Goal: Task Accomplishment & Management: Manage account settings

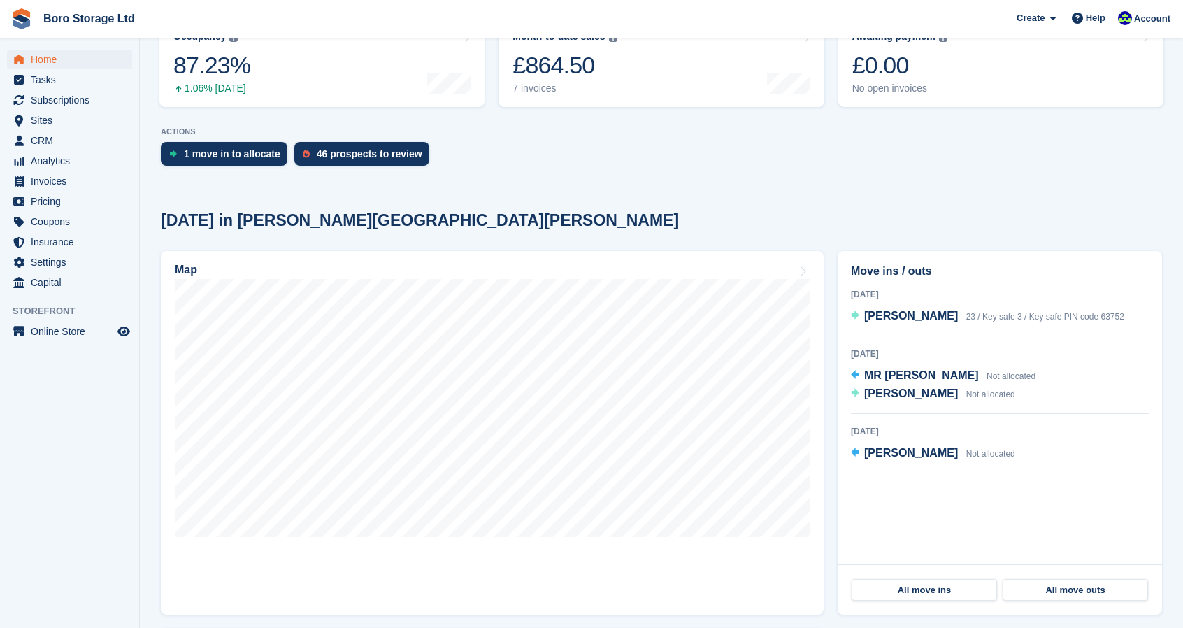
scroll to position [205, 0]
click at [903, 394] on span "[PERSON_NAME]" at bounding box center [911, 393] width 94 height 12
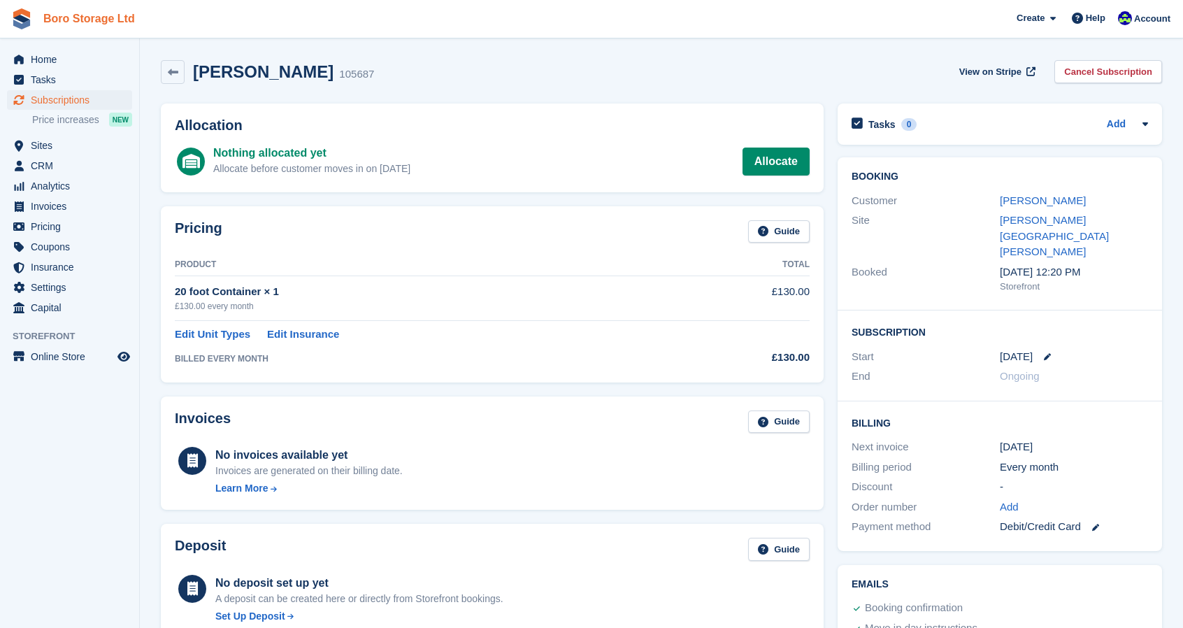
click at [74, 15] on link "Boro Storage Ltd" at bounding box center [89, 18] width 103 height 23
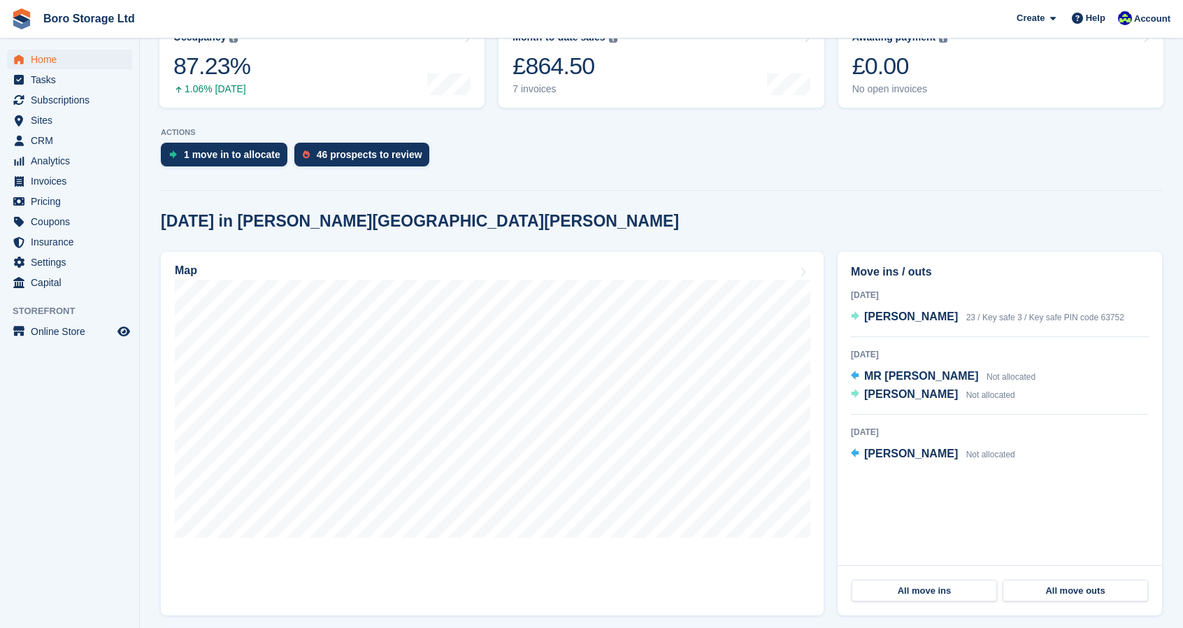
scroll to position [204, 0]
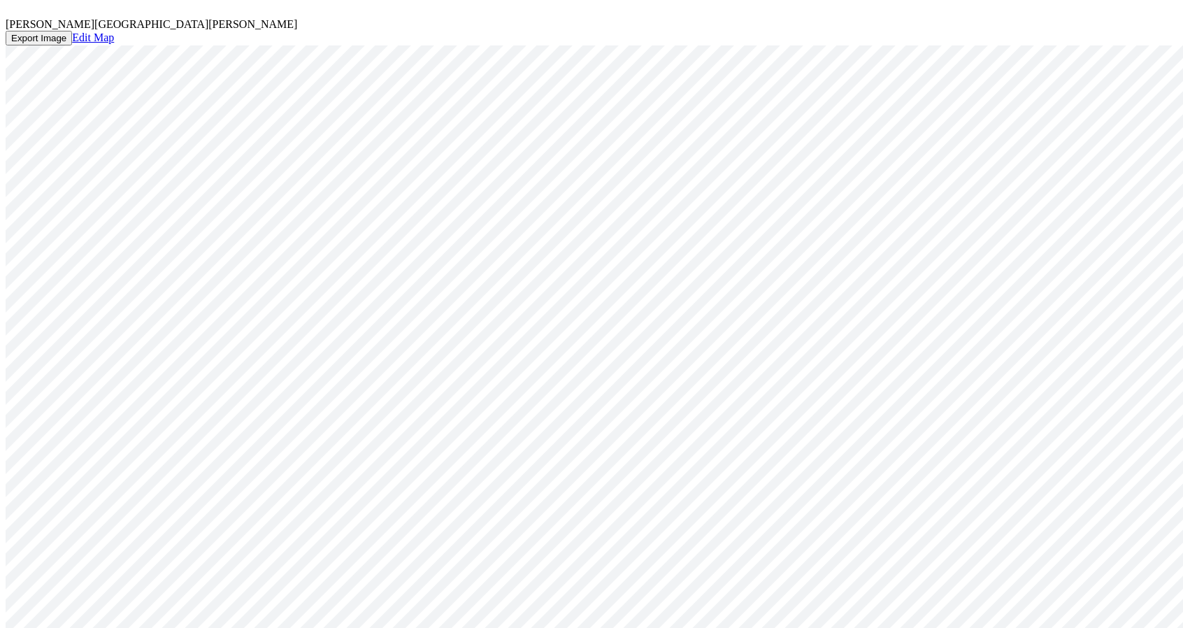
click at [14, 15] on icon at bounding box center [10, 11] width 8 height 8
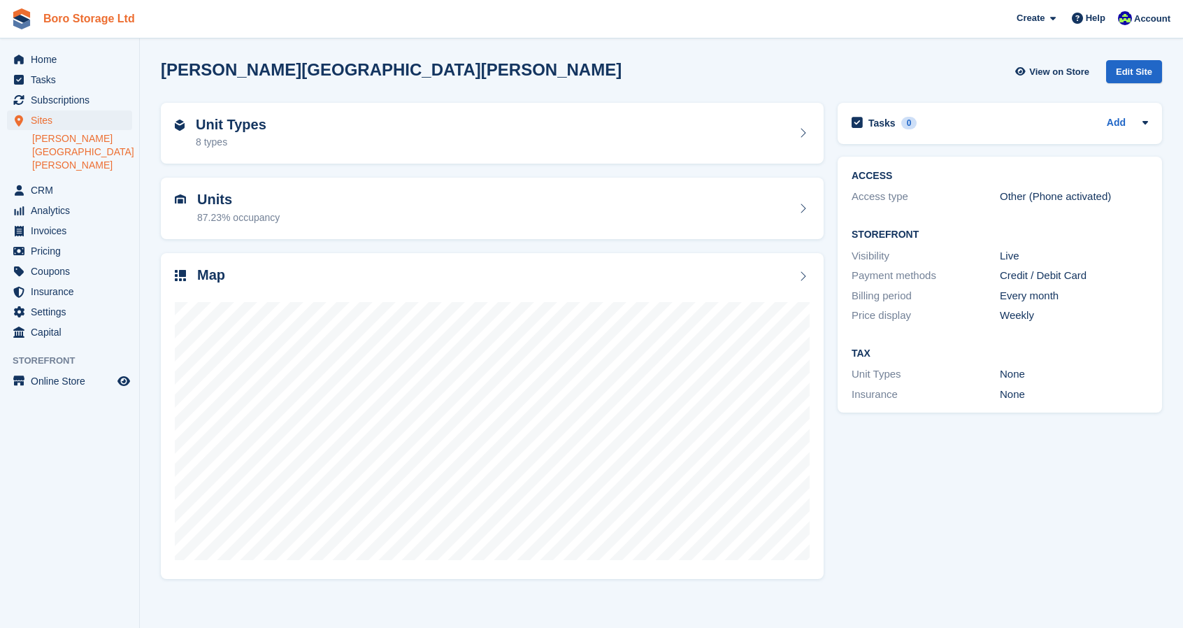
click at [111, 16] on link "Boro Storage Ltd" at bounding box center [89, 18] width 103 height 23
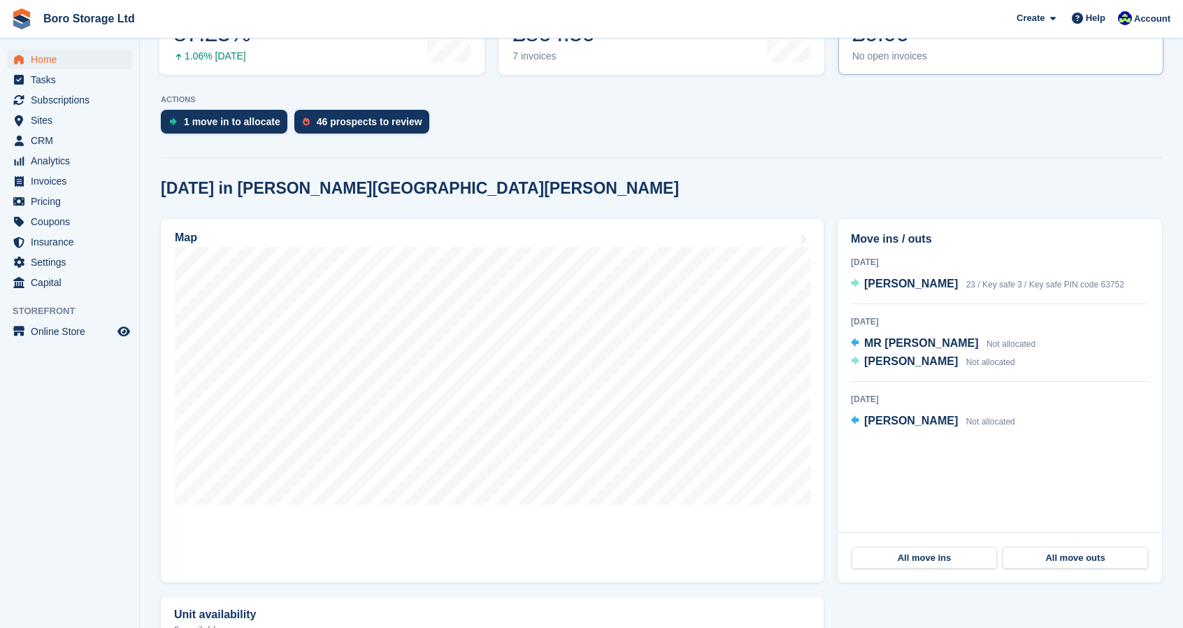
scroll to position [238, 0]
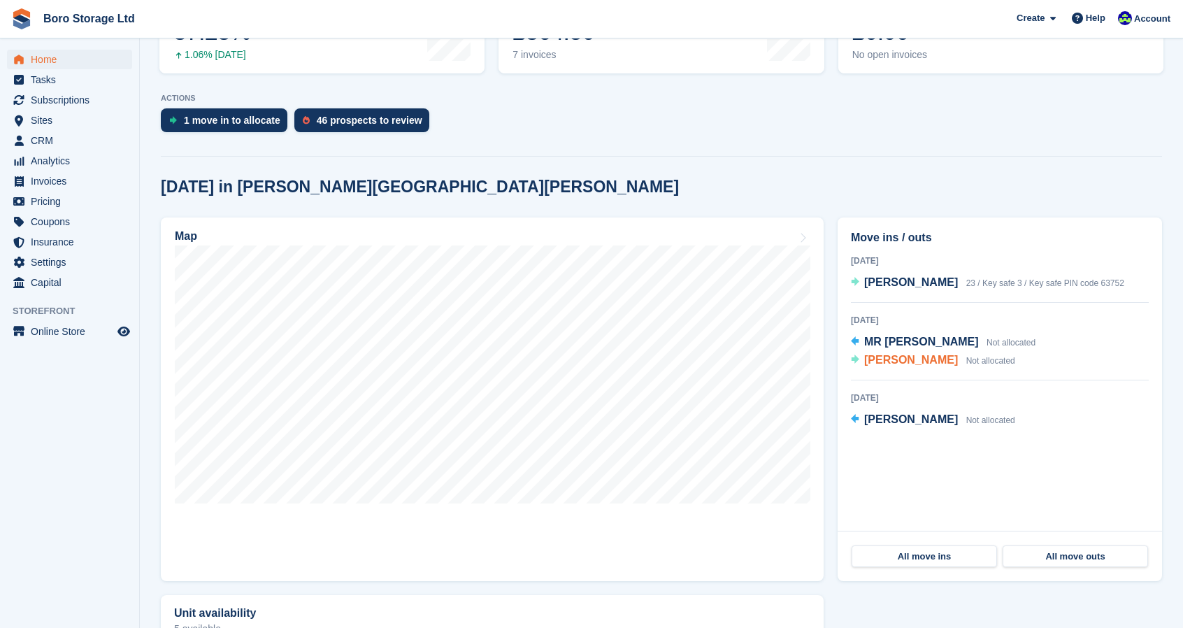
click at [913, 362] on span "[PERSON_NAME]" at bounding box center [911, 360] width 94 height 12
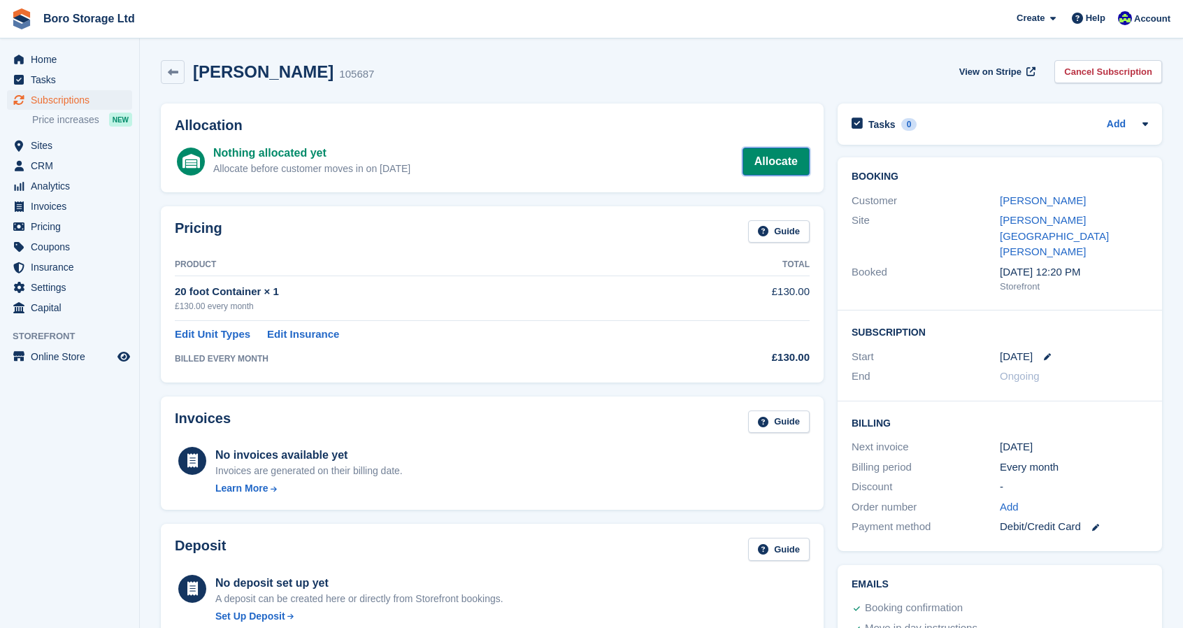
click at [766, 166] on link "Allocate" at bounding box center [776, 162] width 67 height 28
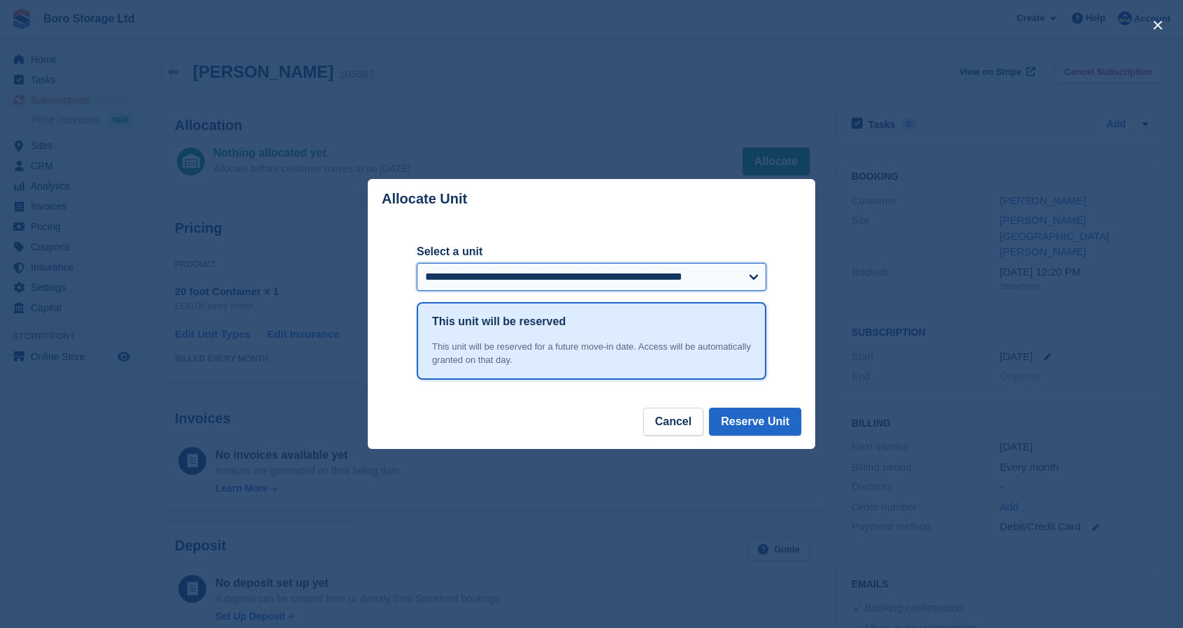
click at [670, 275] on select "**********" at bounding box center [592, 277] width 350 height 28
click at [417, 264] on select "**********" at bounding box center [592, 277] width 350 height 28
click at [761, 416] on button "Reserve Unit" at bounding box center [755, 422] width 92 height 28
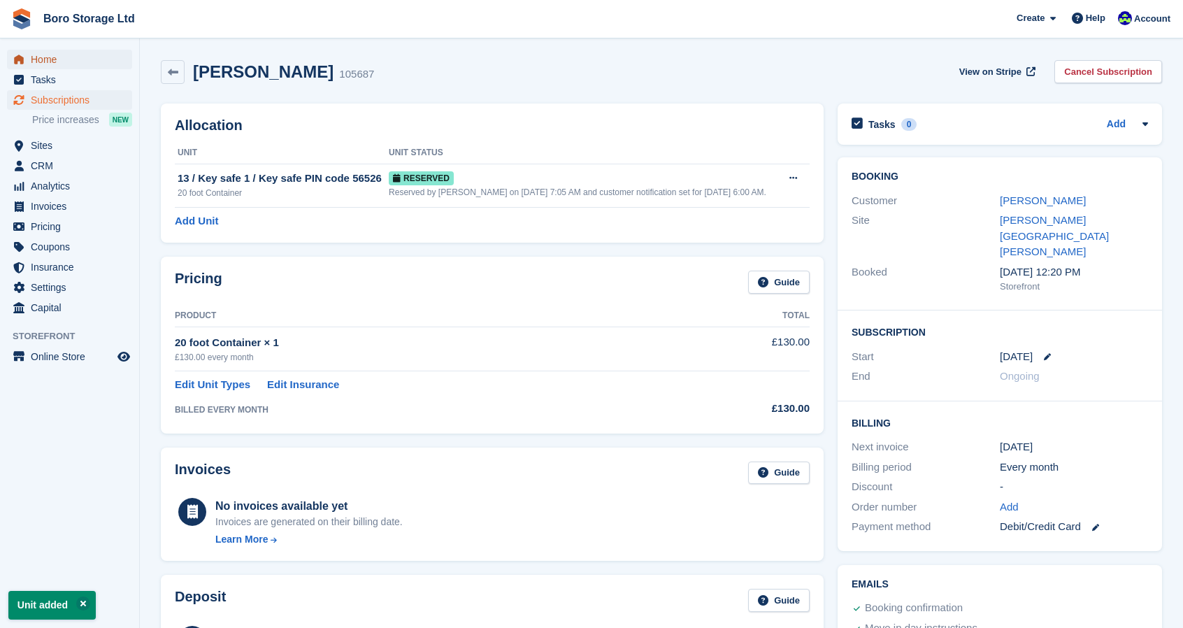
click at [54, 62] on span "Home" at bounding box center [73, 60] width 84 height 20
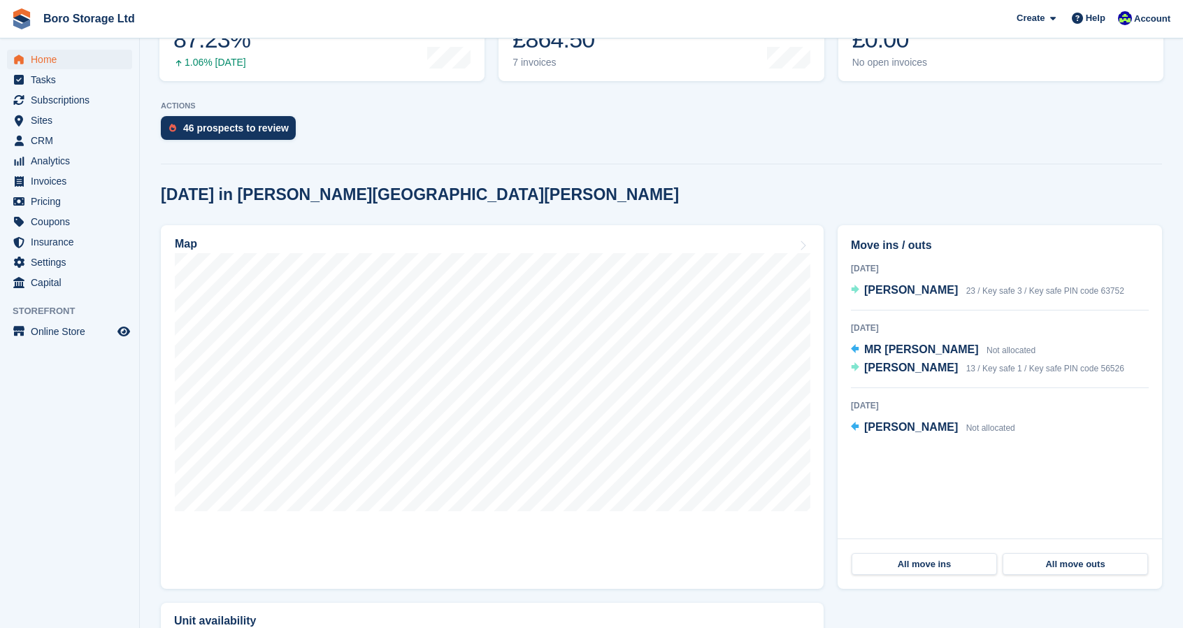
scroll to position [239, 0]
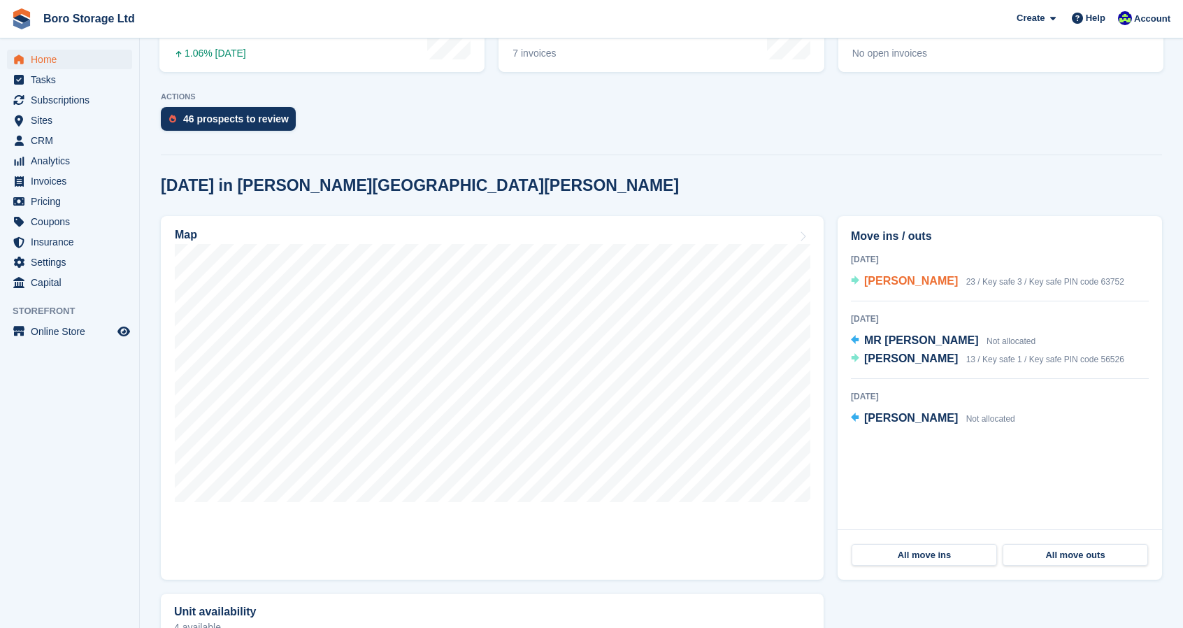
click at [888, 286] on span "Chris Thistleton" at bounding box center [911, 281] width 94 height 12
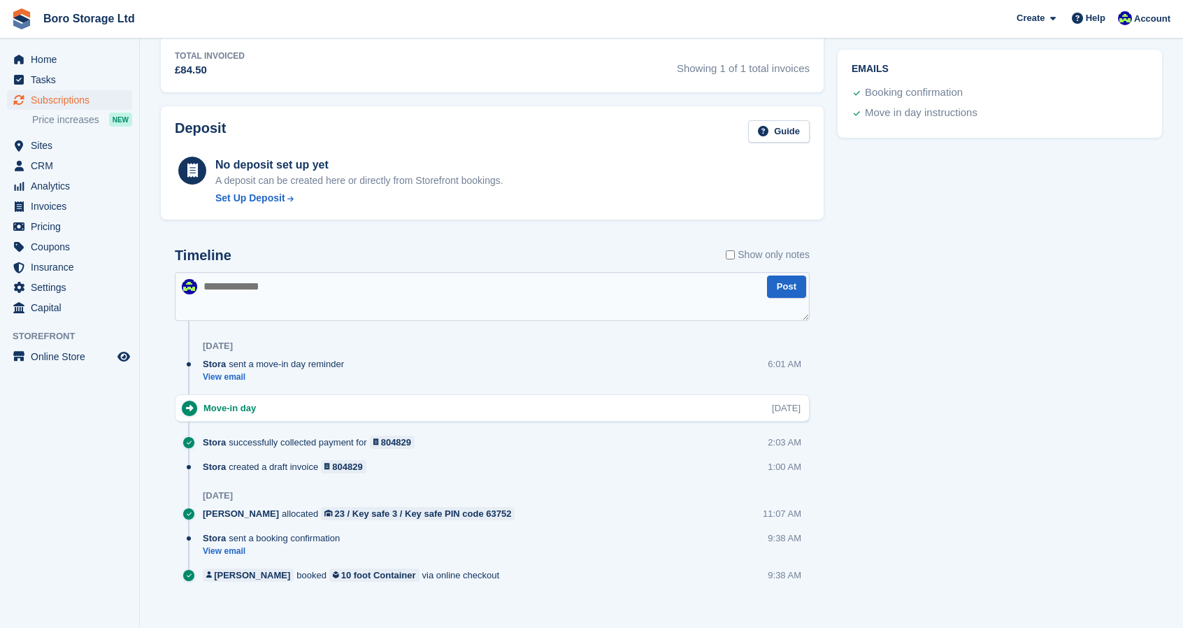
scroll to position [527, 0]
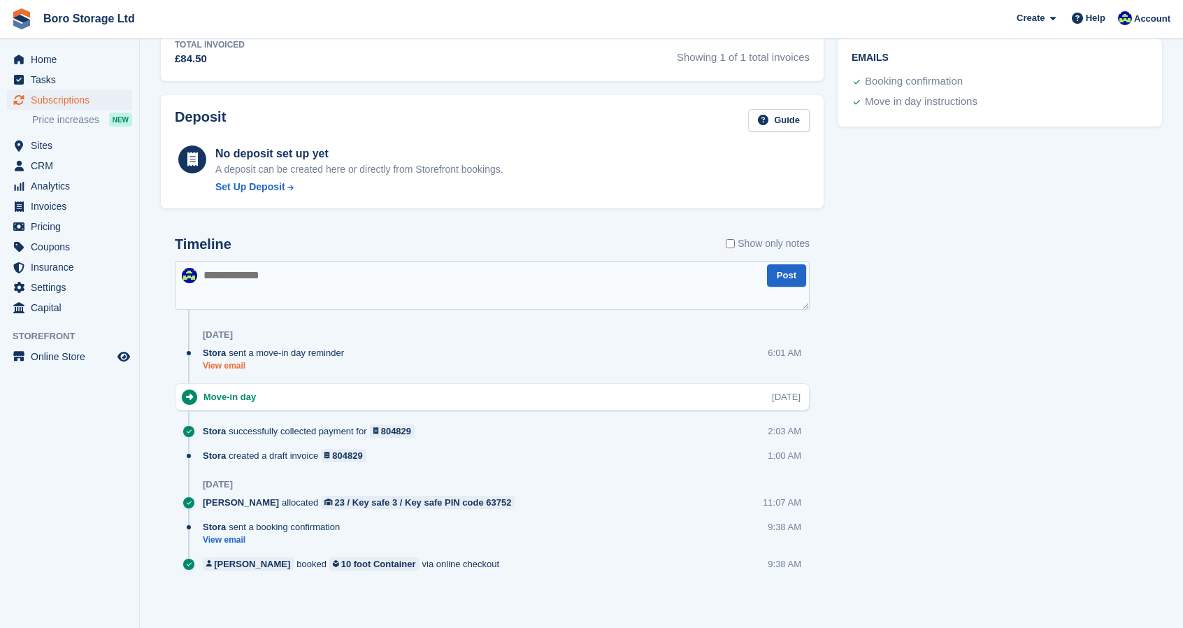
click at [231, 362] on link "View email" at bounding box center [277, 366] width 148 height 12
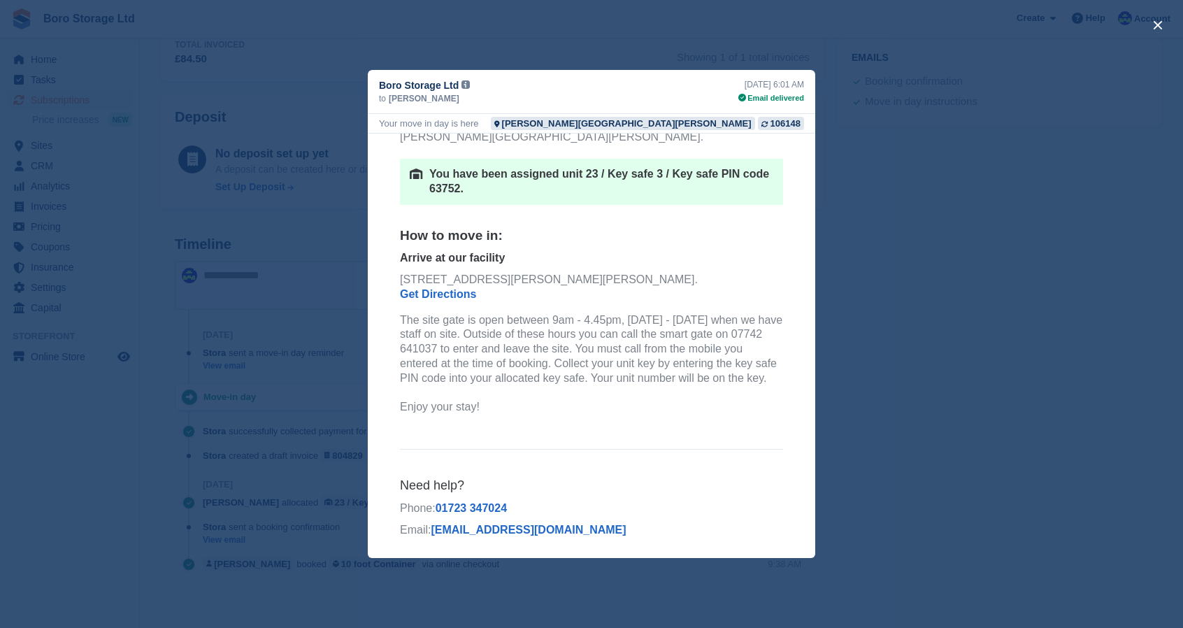
scroll to position [148, 0]
click at [1161, 25] on button "close" at bounding box center [1158, 25] width 22 height 22
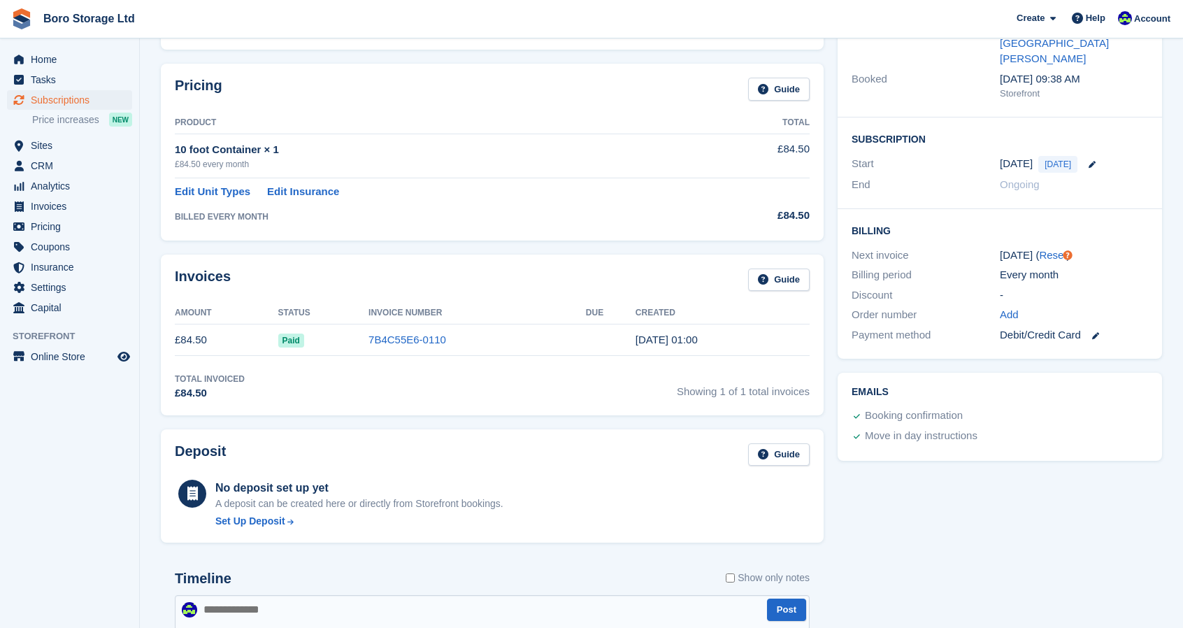
scroll to position [0, 0]
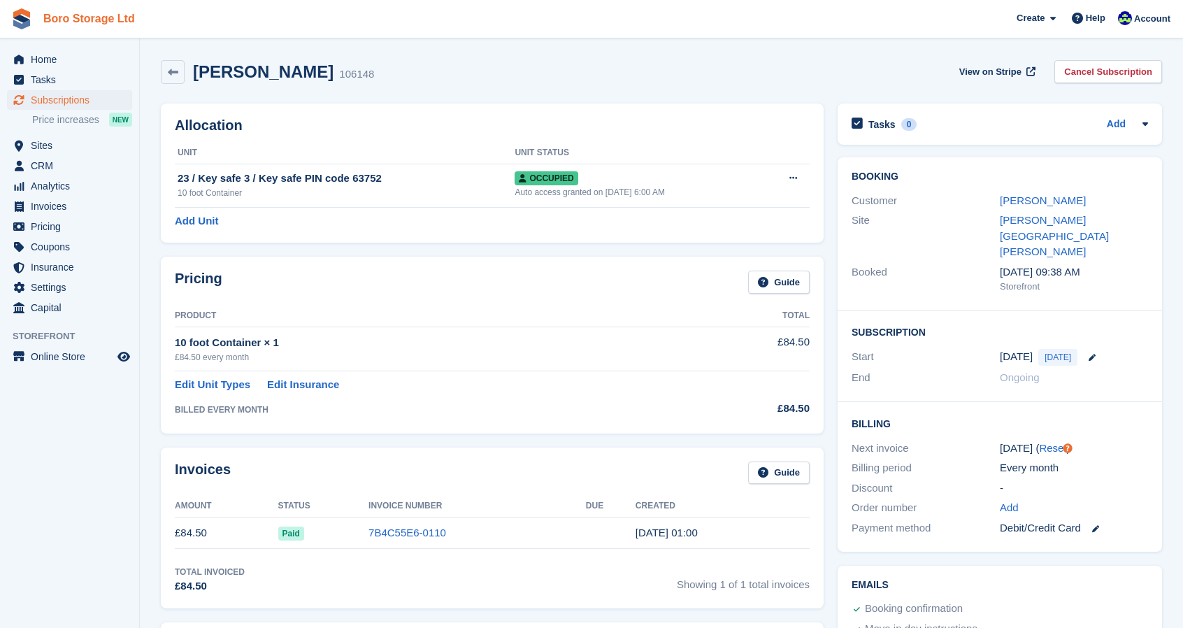
click at [89, 17] on link "Boro Storage Ltd" at bounding box center [89, 18] width 103 height 23
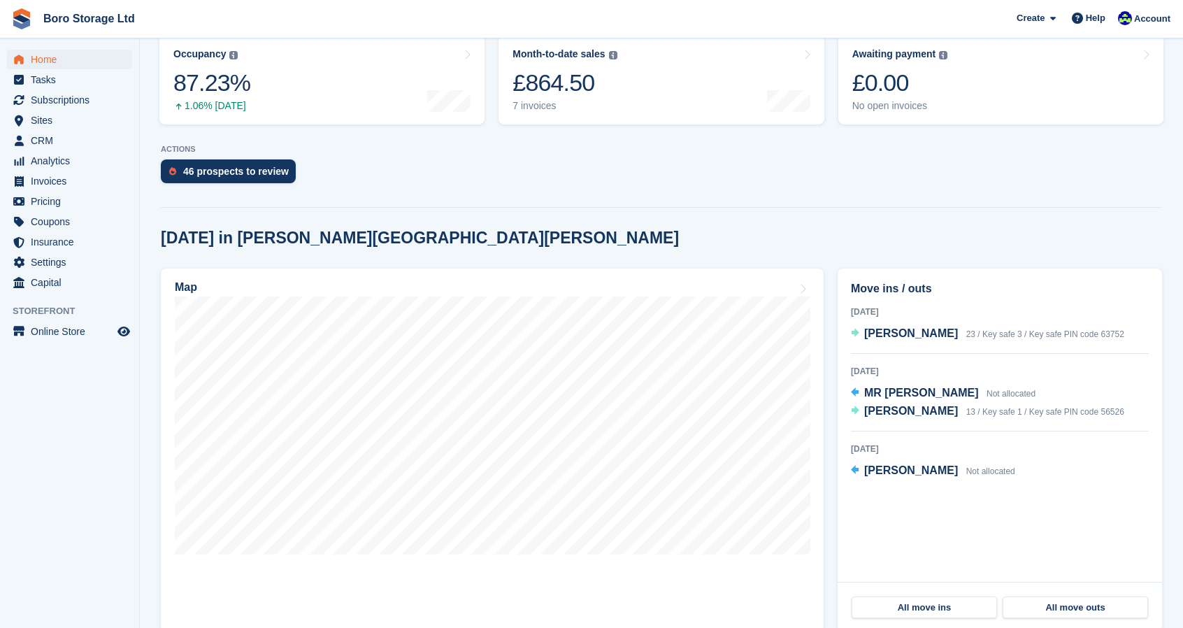
scroll to position [191, 0]
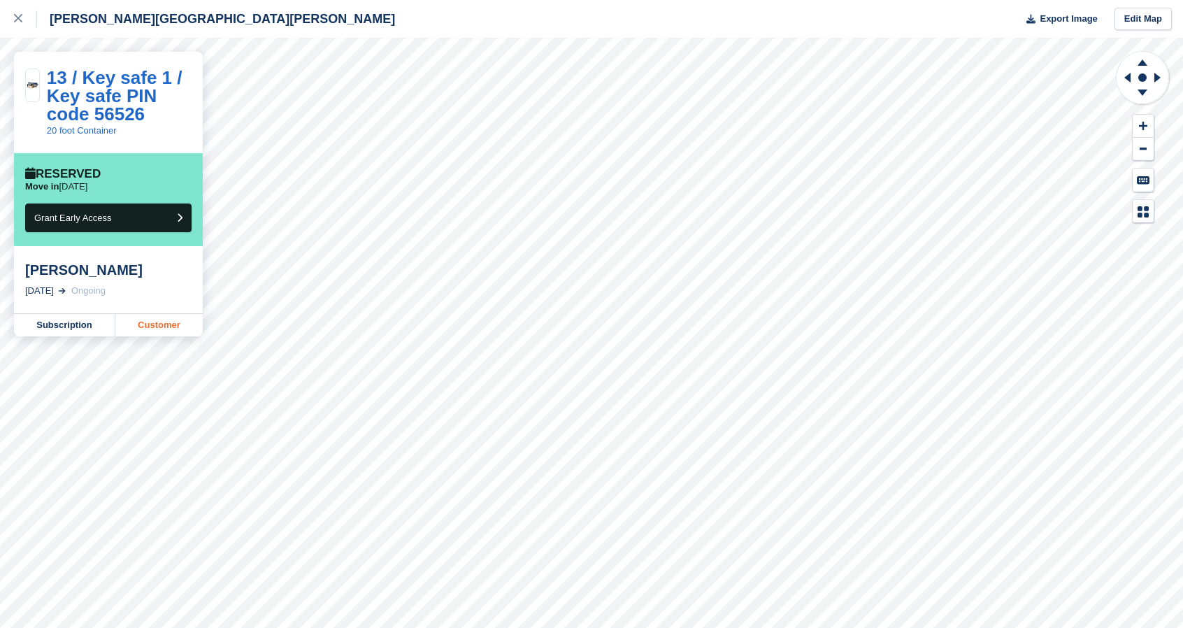
click at [158, 326] on link "Customer" at bounding box center [158, 325] width 87 height 22
click at [611, 37] on div "Hopper Hill Road Export Image Edit Map" at bounding box center [591, 19] width 1183 height 38
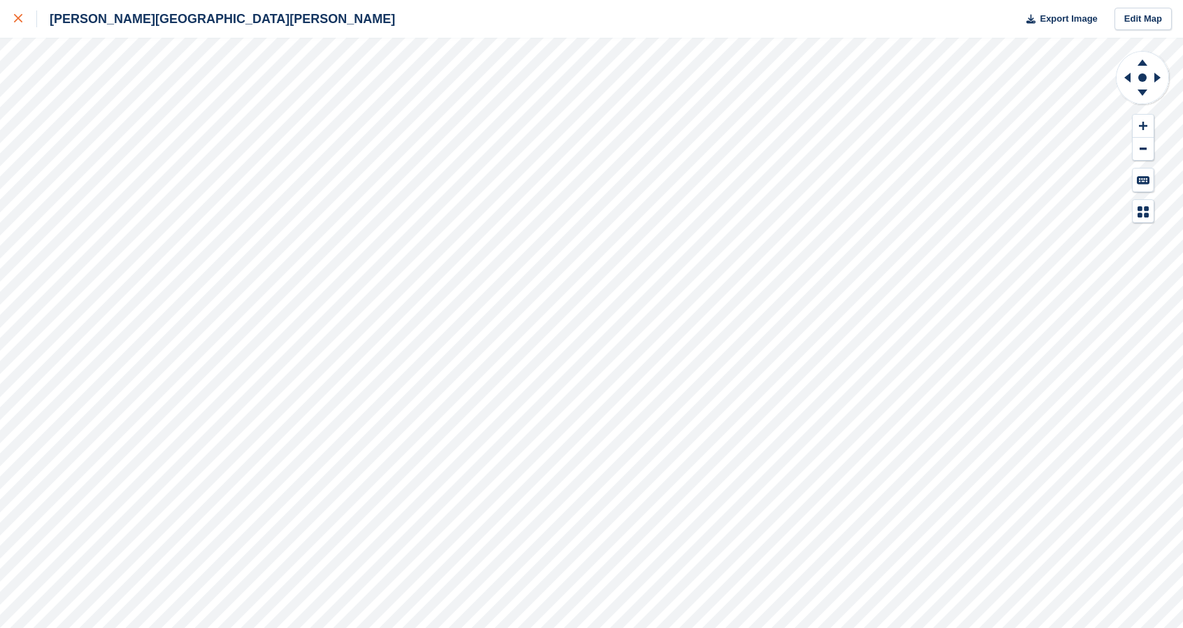
click at [17, 22] on icon at bounding box center [18, 18] width 8 height 8
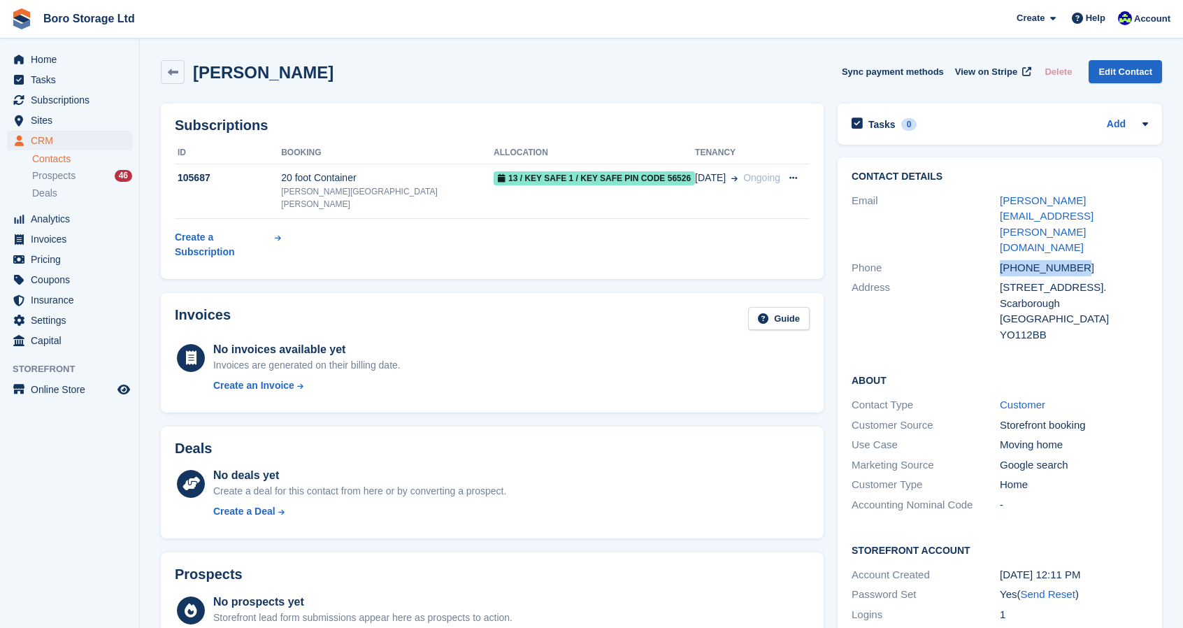
drag, startPoint x: 1078, startPoint y: 238, endPoint x: 998, endPoint y: 236, distance: 80.4
click at [998, 258] on div "Phone +447445482605" at bounding box center [1000, 268] width 296 height 20
copy div "+447445482605"
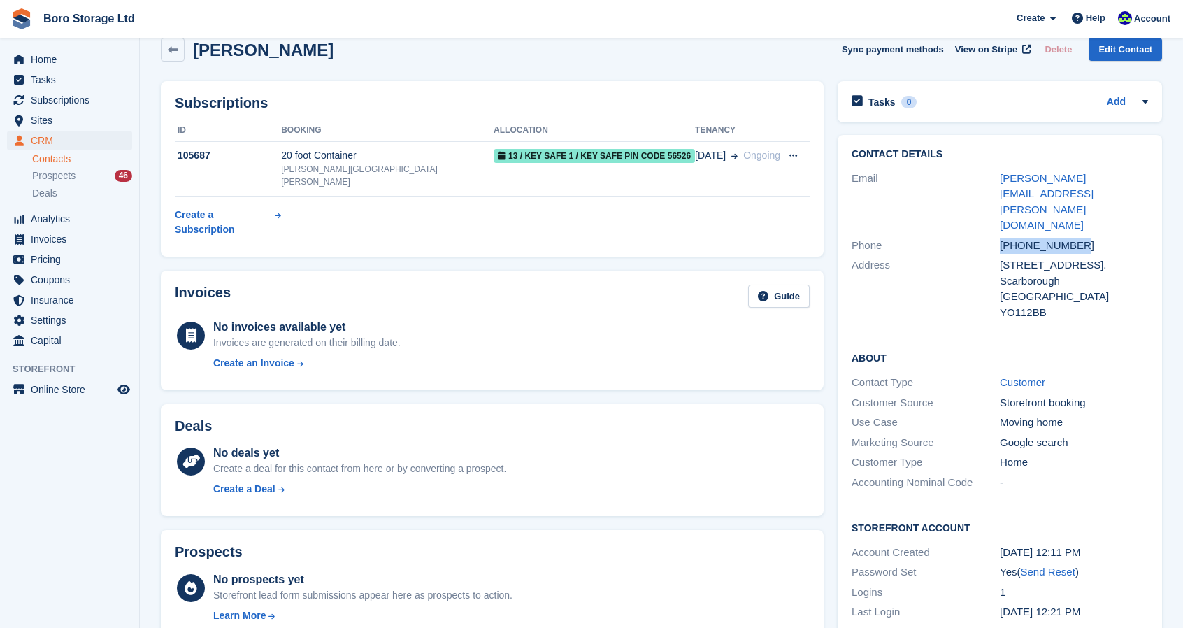
scroll to position [23, 0]
drag, startPoint x: 306, startPoint y: 39, endPoint x: 187, endPoint y: 57, distance: 119.6
click at [187, 57] on div "Paul Bradfield Sync payment methods View on Stripe Delete Edit Contact" at bounding box center [661, 49] width 1001 height 24
copy h2 "Paul Bradfield"
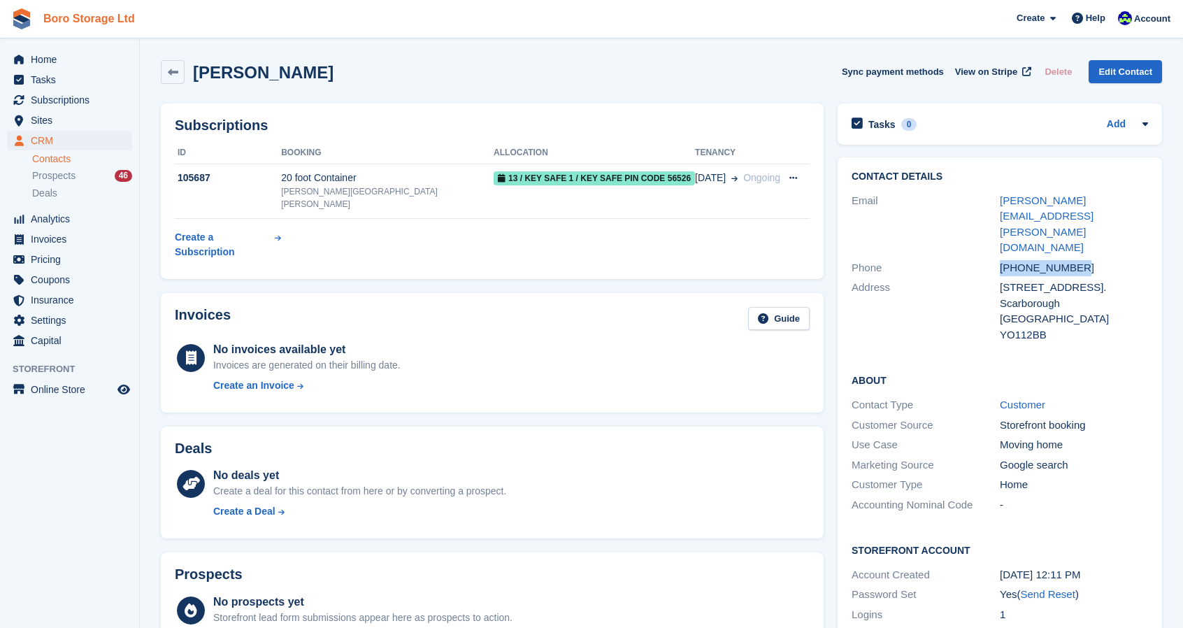
click at [76, 8] on link "Boro Storage Ltd" at bounding box center [89, 18] width 103 height 23
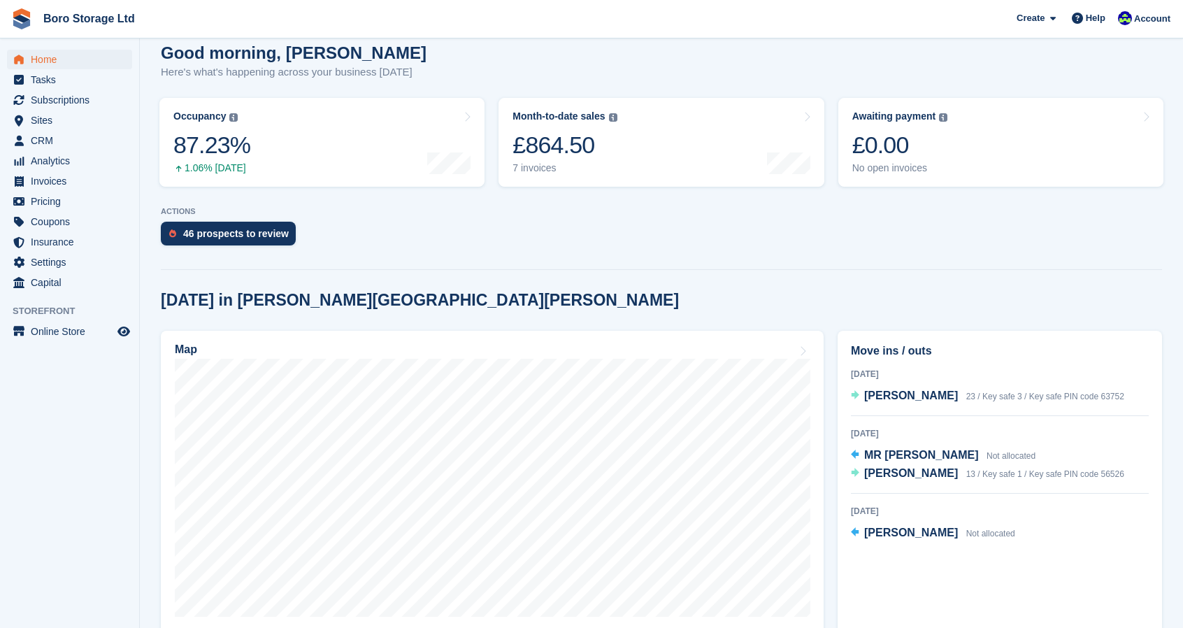
scroll to position [125, 0]
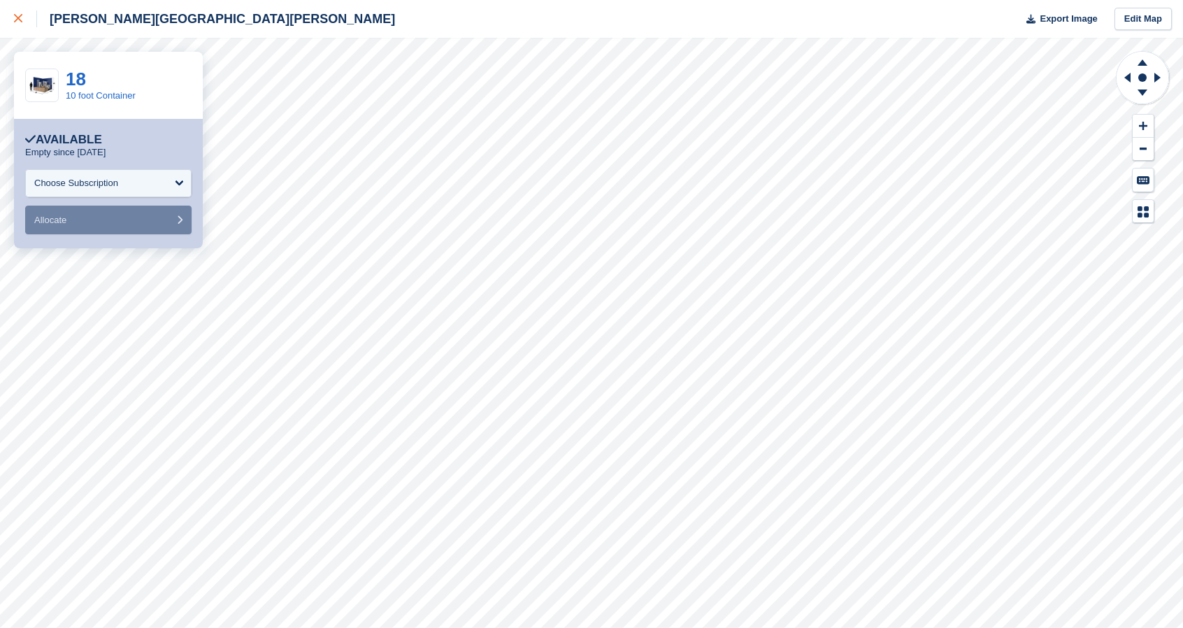
click at [20, 20] on icon at bounding box center [18, 18] width 8 height 8
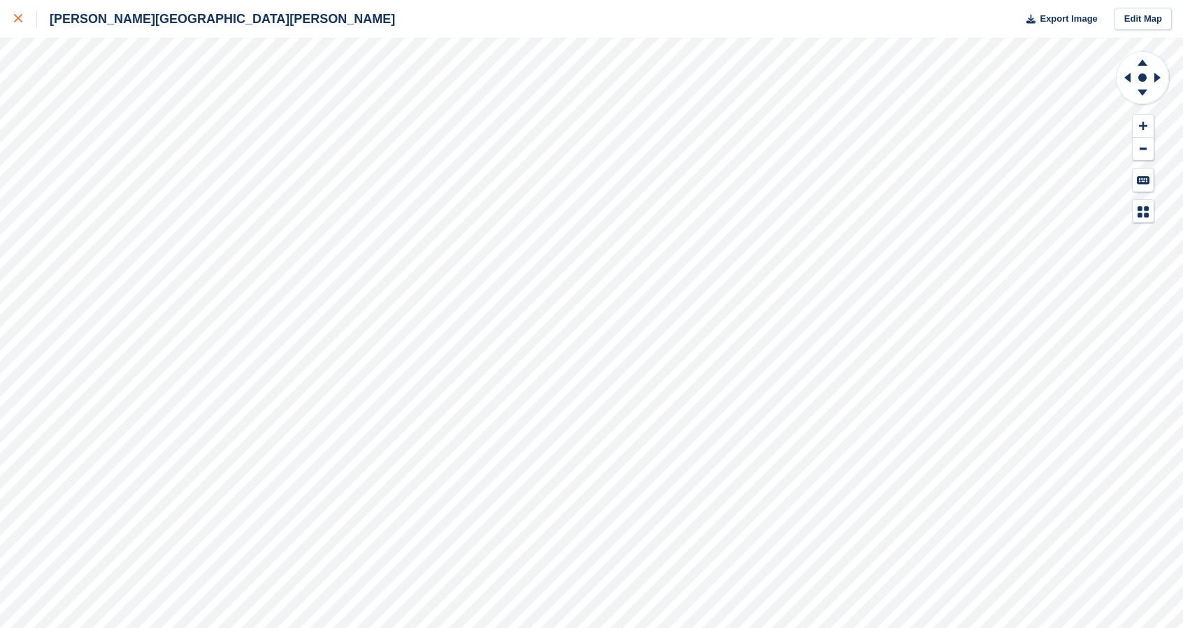
click at [15, 17] on icon at bounding box center [18, 18] width 8 height 8
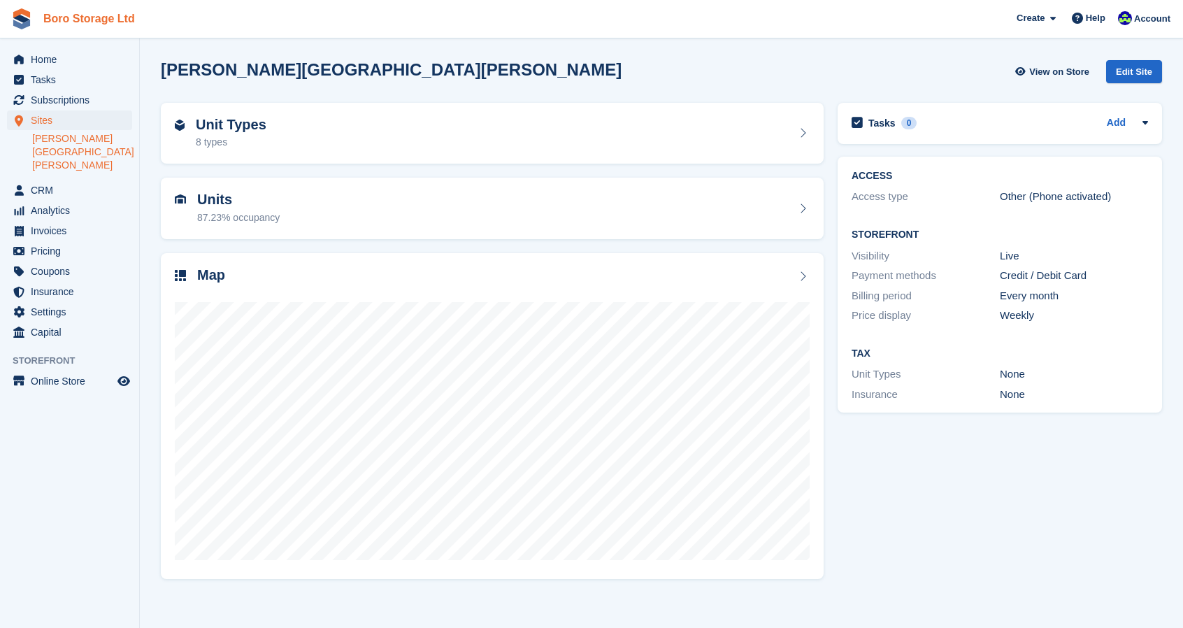
click at [93, 20] on link "Boro Storage Ltd" at bounding box center [89, 18] width 103 height 23
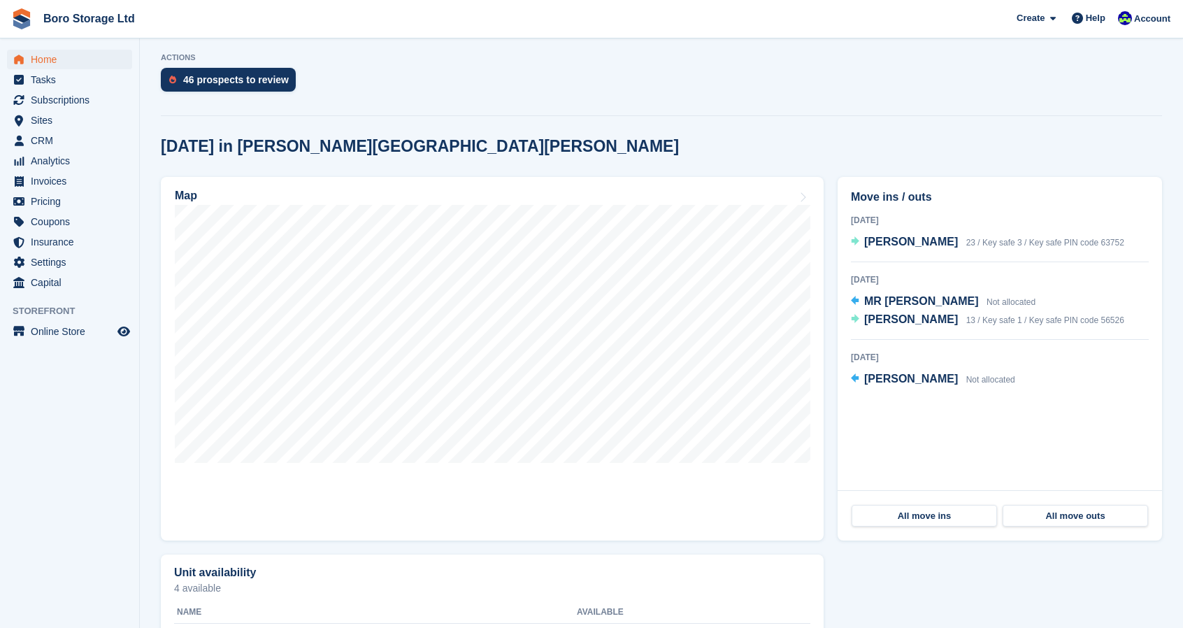
scroll to position [277, 0]
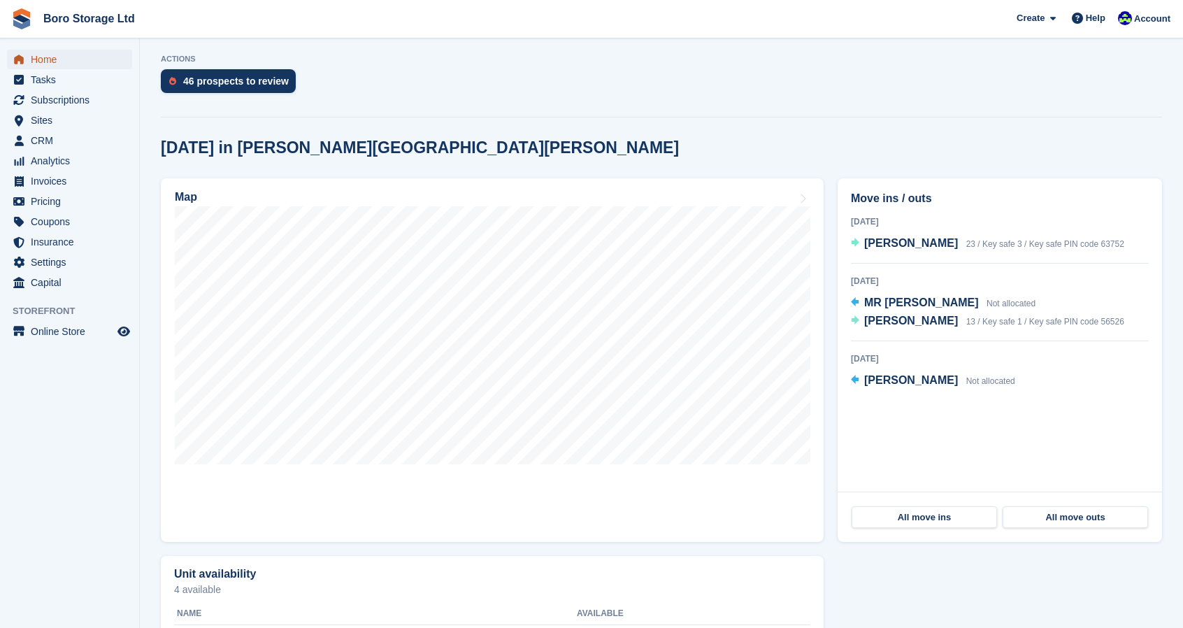
click at [48, 57] on span "Home" at bounding box center [73, 60] width 84 height 20
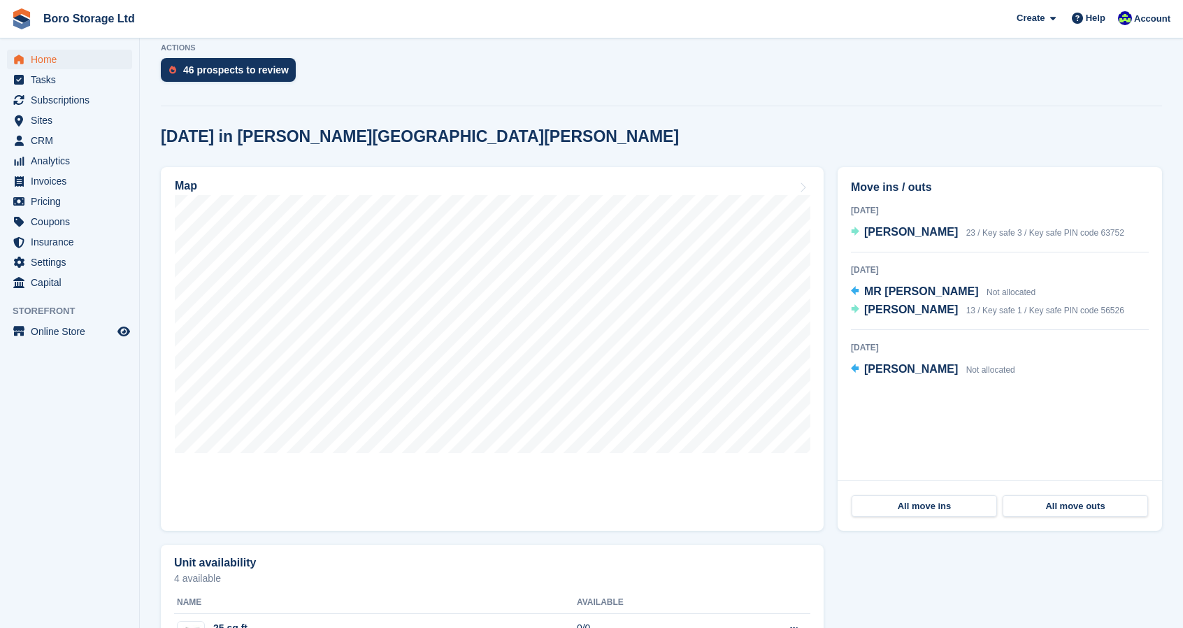
scroll to position [0, 0]
